Goal: Check status: Check status

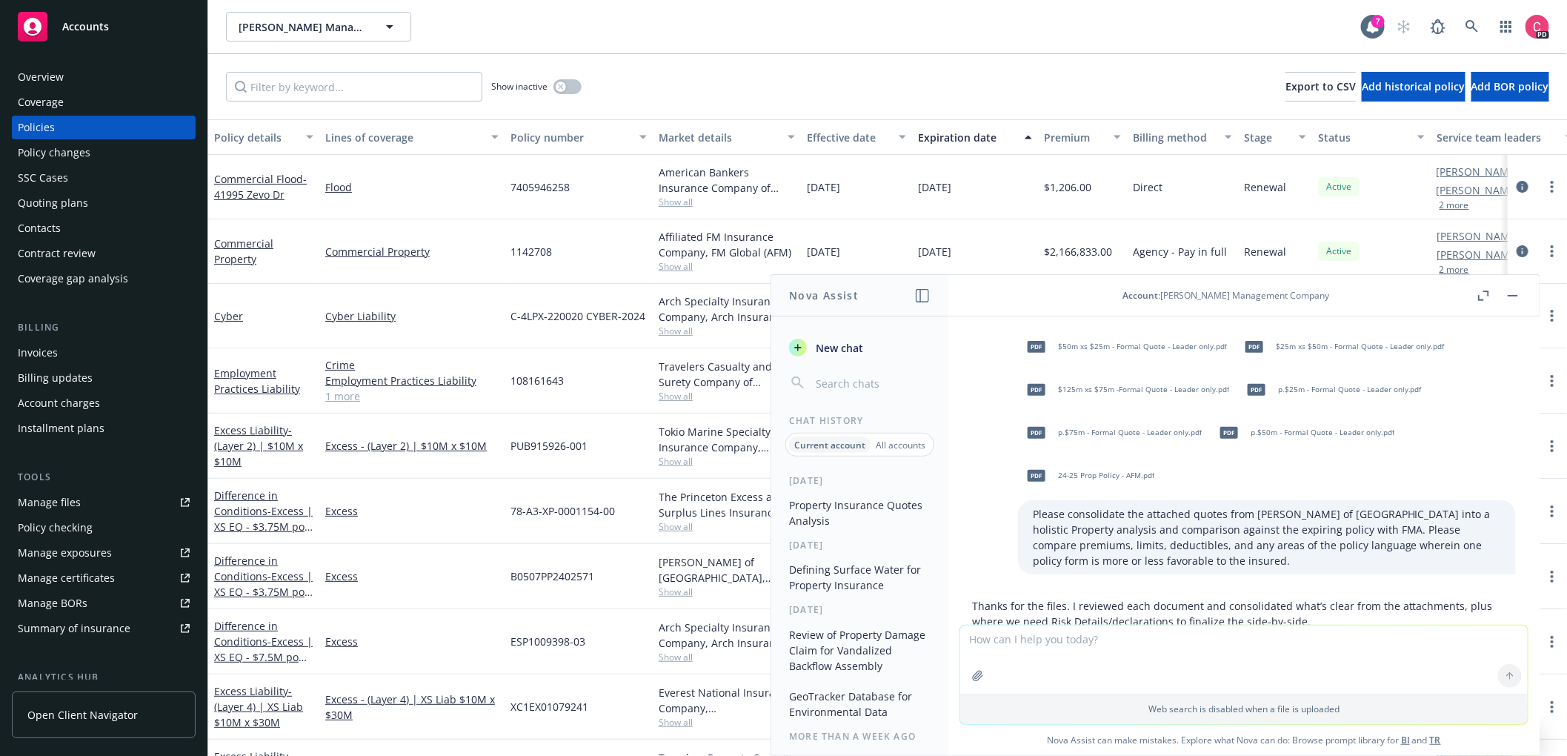
scroll to position [1526, 0]
